Goal: Task Accomplishment & Management: Use online tool/utility

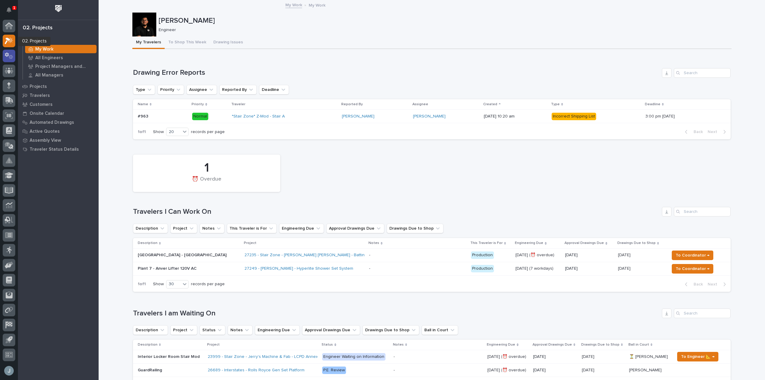
click at [10, 55] on icon at bounding box center [9, 55] width 9 height 7
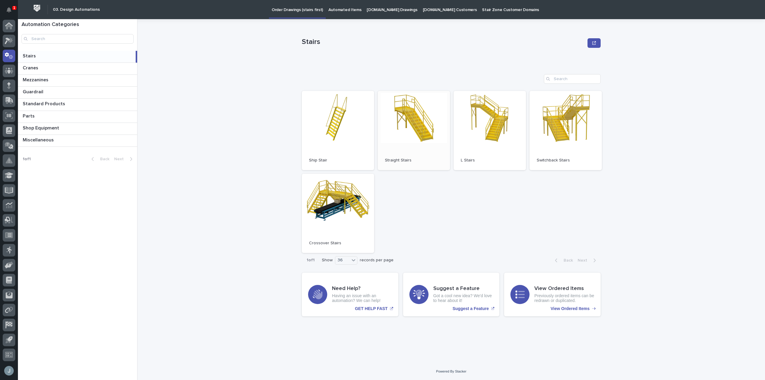
click at [402, 134] on link "Open" at bounding box center [414, 130] width 72 height 79
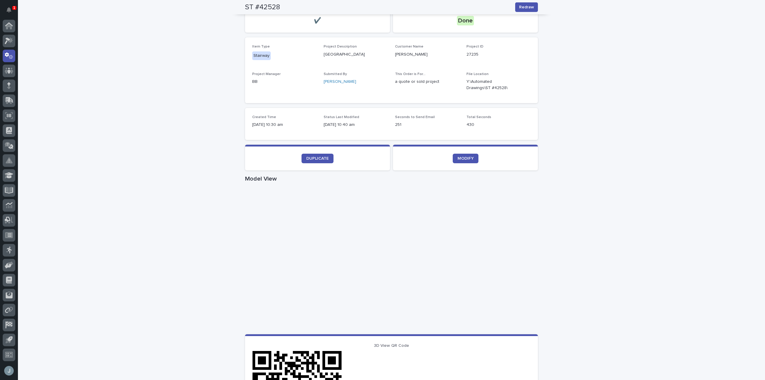
scroll to position [75, 0]
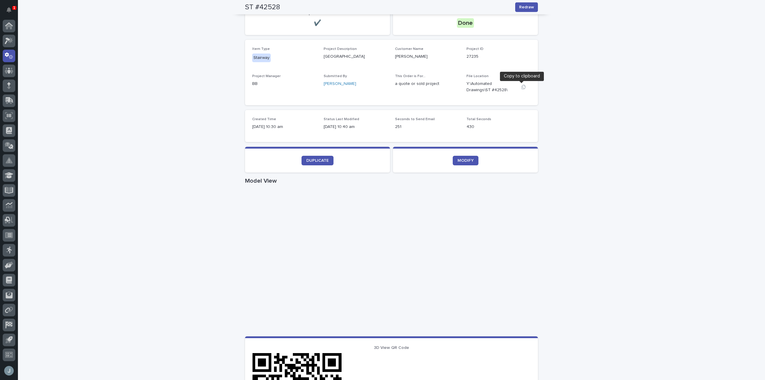
click at [522, 88] on icon "button" at bounding box center [524, 87] width 4 height 4
drag, startPoint x: 580, startPoint y: 70, endPoint x: 577, endPoint y: 73, distance: 4.4
click at [580, 70] on div "Loading... Saving… Loading... Saving… ST #42528 Redraw ST #42528 Redraw Sorry, …" at bounding box center [391, 271] width 747 height 625
click at [524, 88] on button "button" at bounding box center [523, 87] width 14 height 5
